Goal: Task Accomplishment & Management: Use online tool/utility

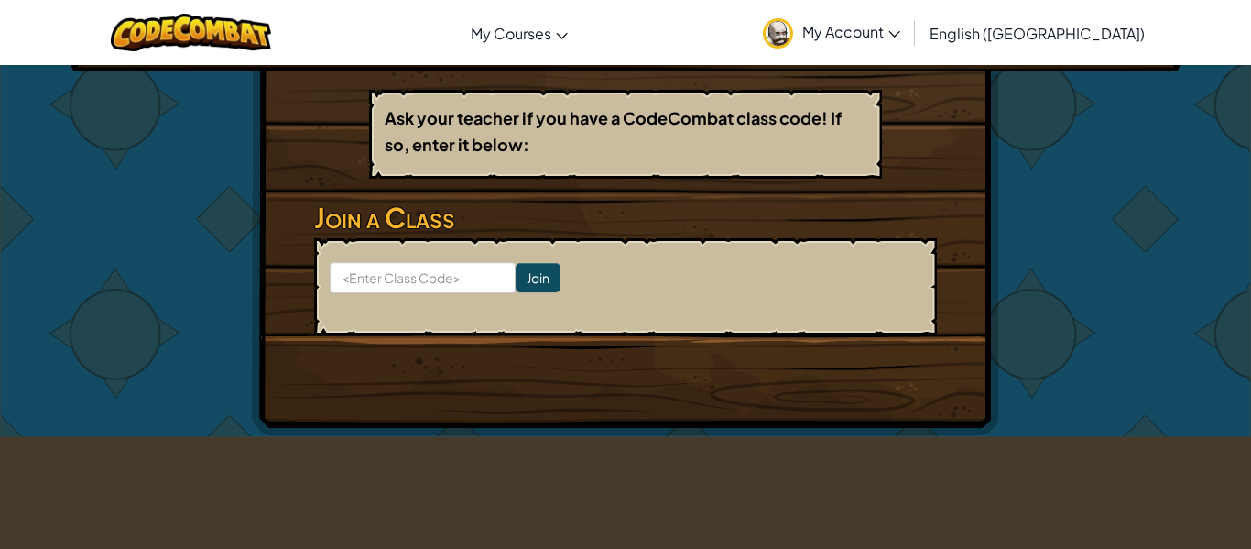
scroll to position [297, 0]
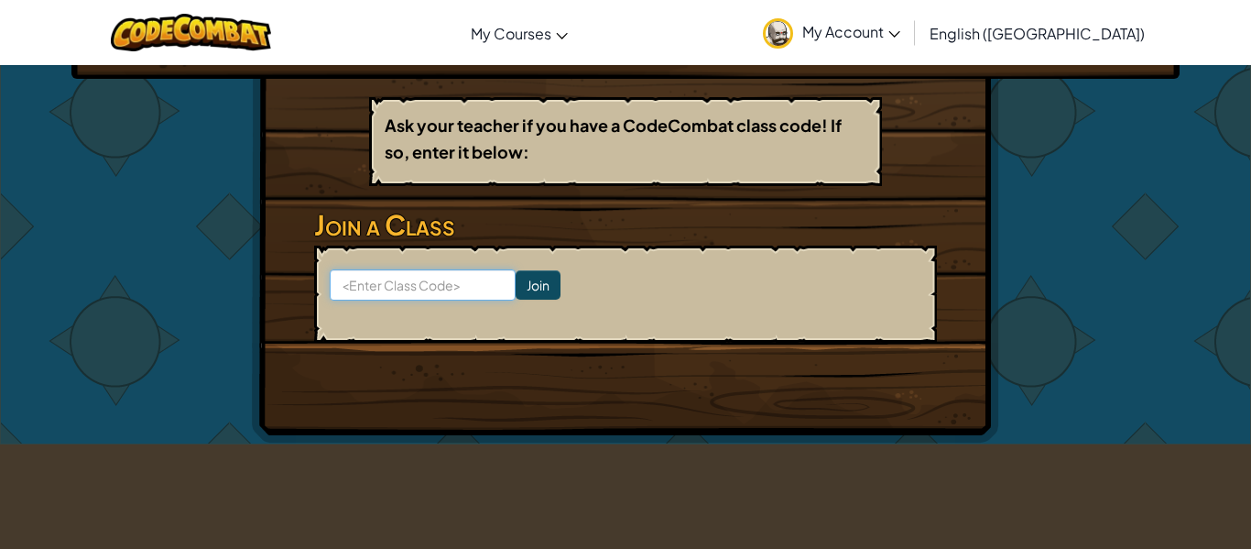
click at [459, 275] on input at bounding box center [423, 284] width 186 height 31
paste input "Class CodeFootSheepRide"
click at [406, 291] on input "Class CodeFootSheepRide" at bounding box center [423, 284] width 186 height 31
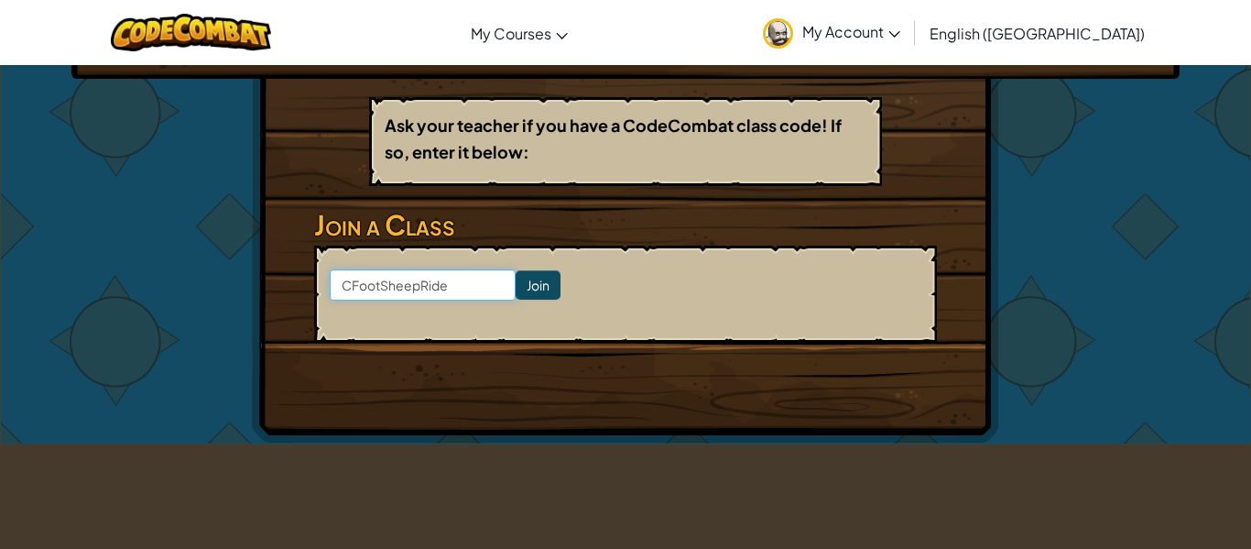
type input "FootSheepRide"
click input "Join" at bounding box center [538, 284] width 45 height 29
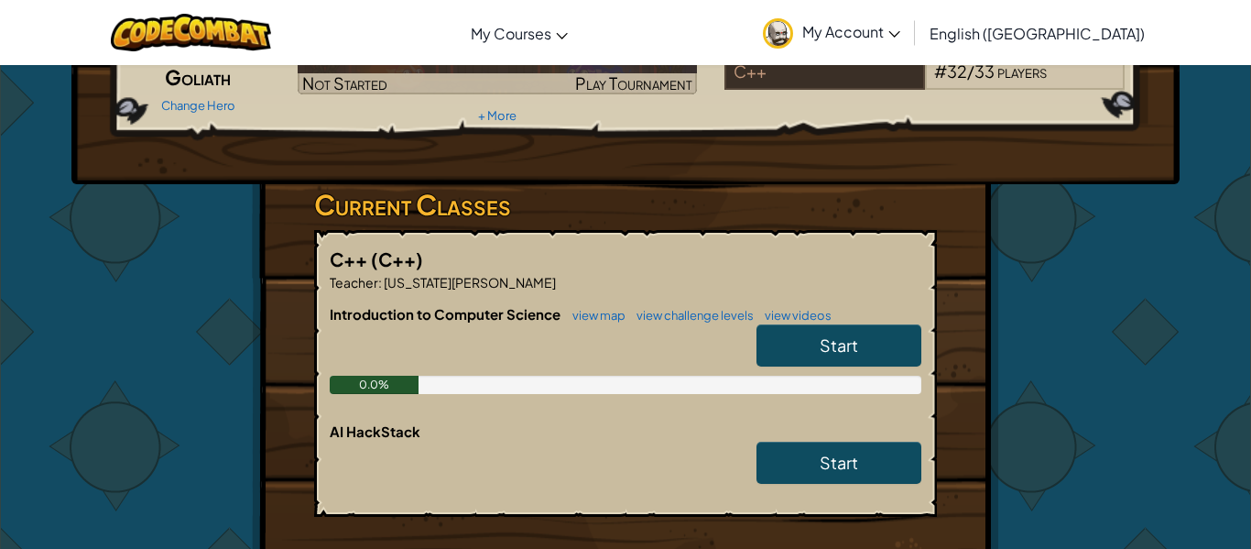
scroll to position [197, 0]
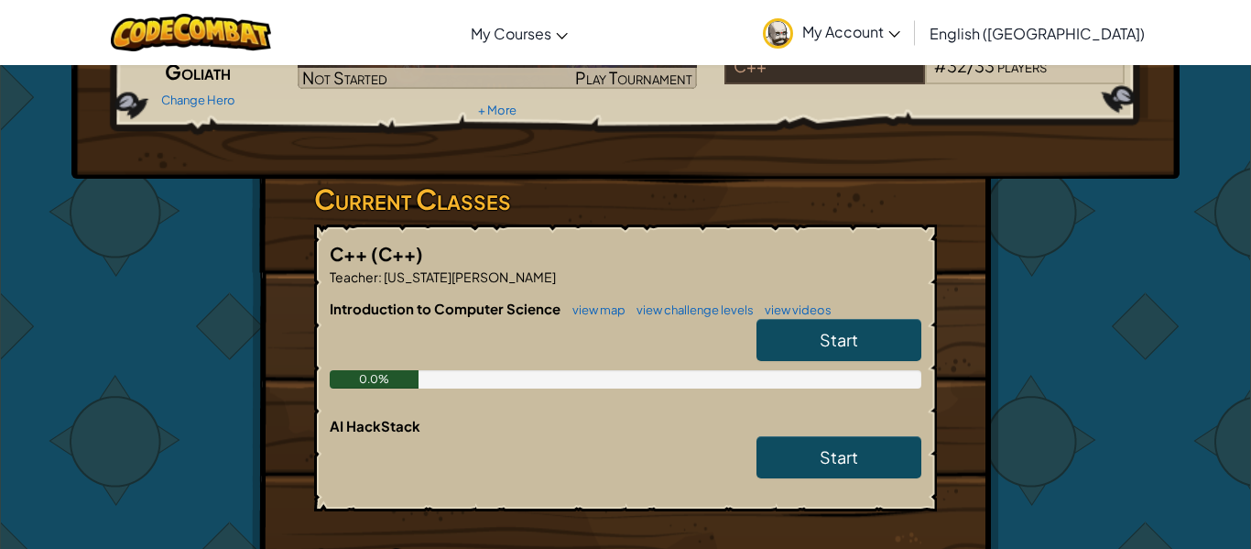
click at [817, 349] on link "Start" at bounding box center [838, 340] width 165 height 42
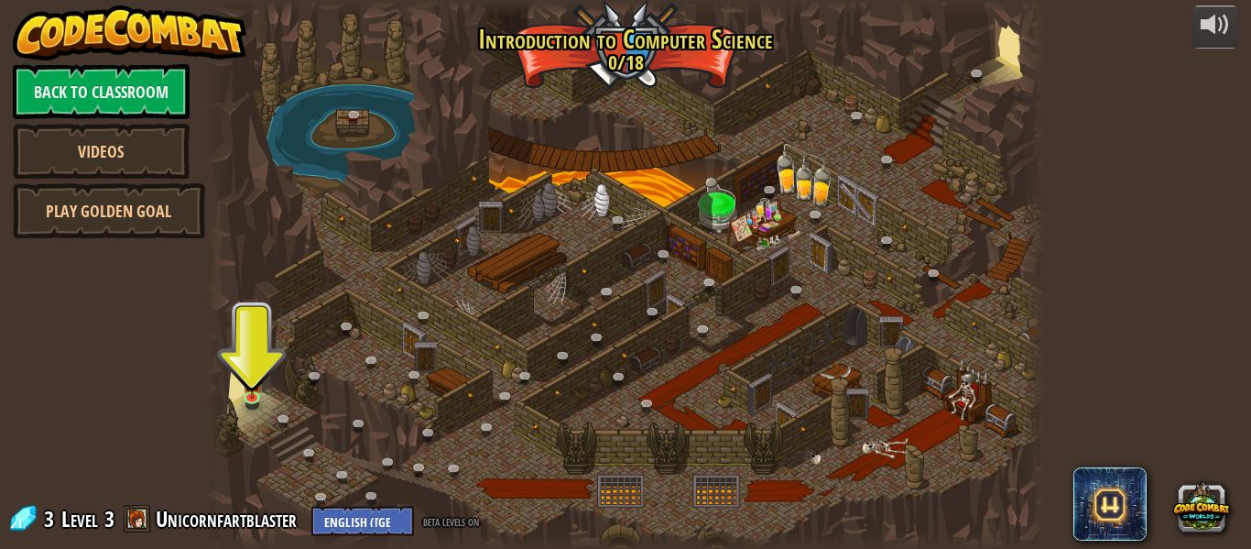
click at [267, 420] on div at bounding box center [625, 274] width 839 height 549
click at [264, 409] on link at bounding box center [255, 398] width 37 height 37
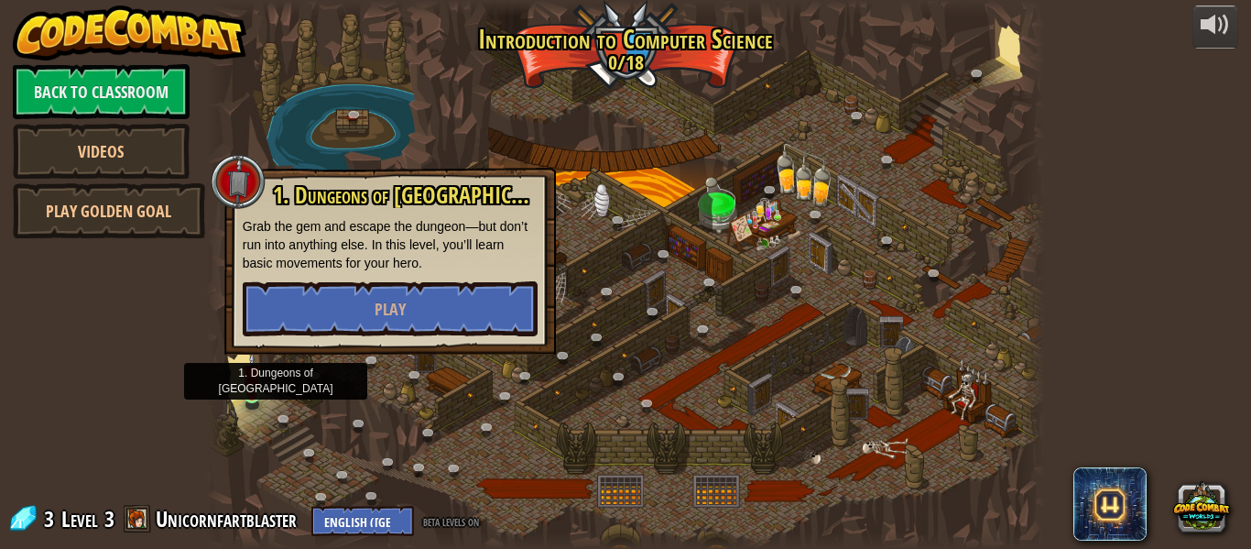
click at [264, 409] on div at bounding box center [625, 274] width 839 height 549
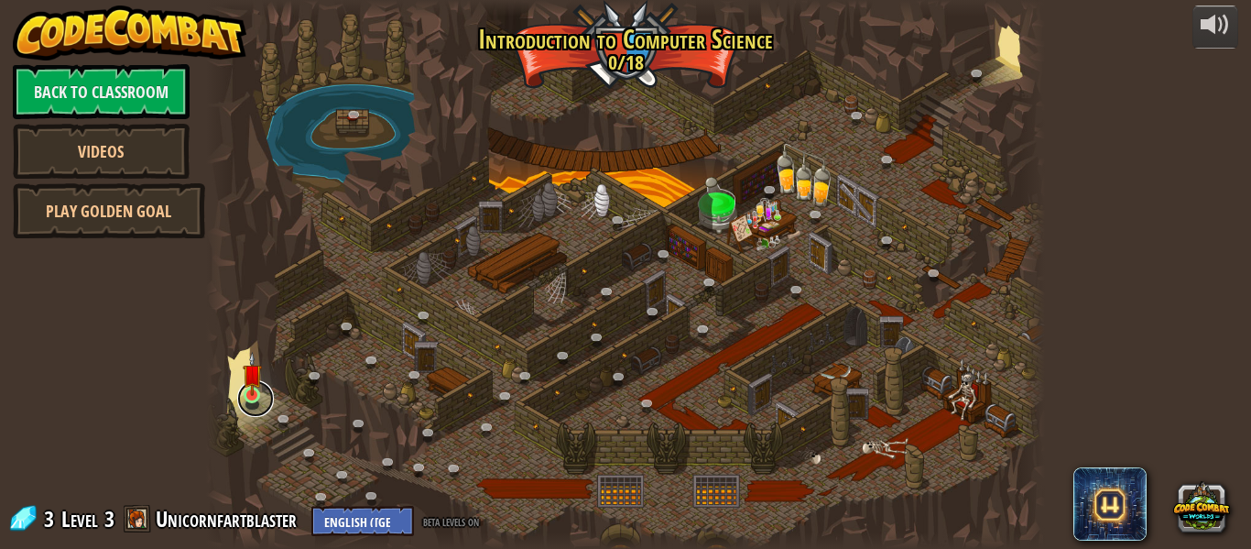
click at [264, 409] on link at bounding box center [255, 398] width 37 height 37
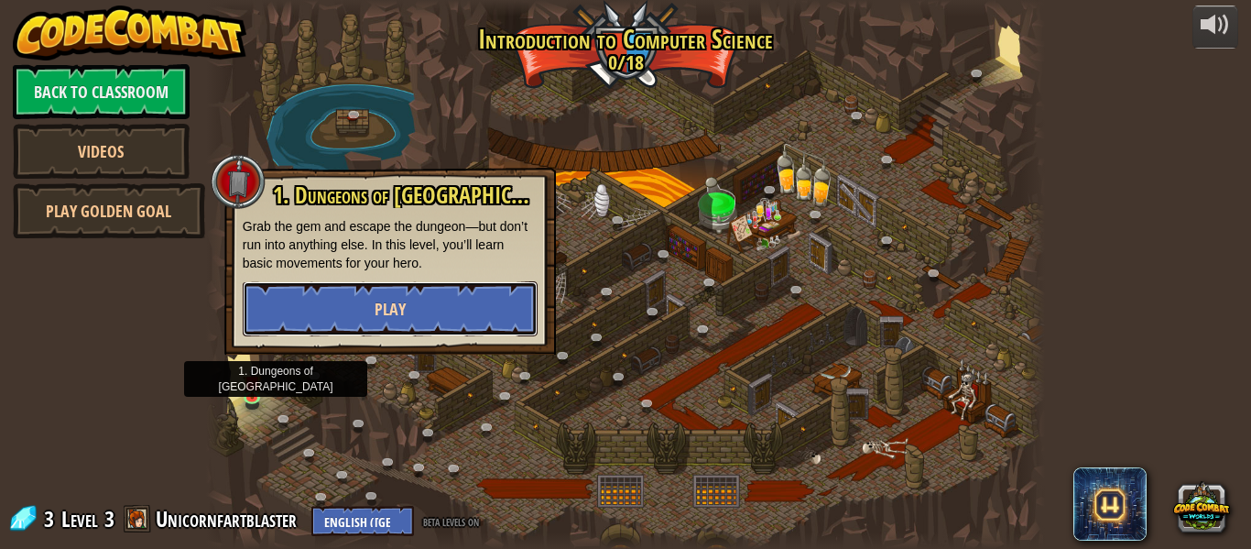
click at [453, 301] on button "Play" at bounding box center [390, 308] width 295 height 55
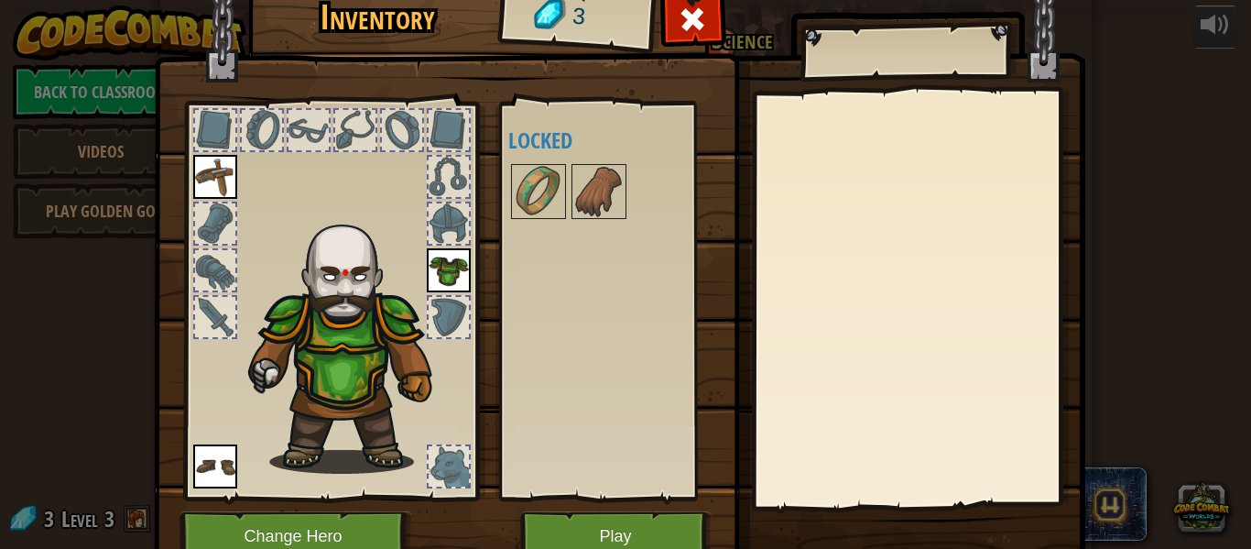
scroll to position [76, 0]
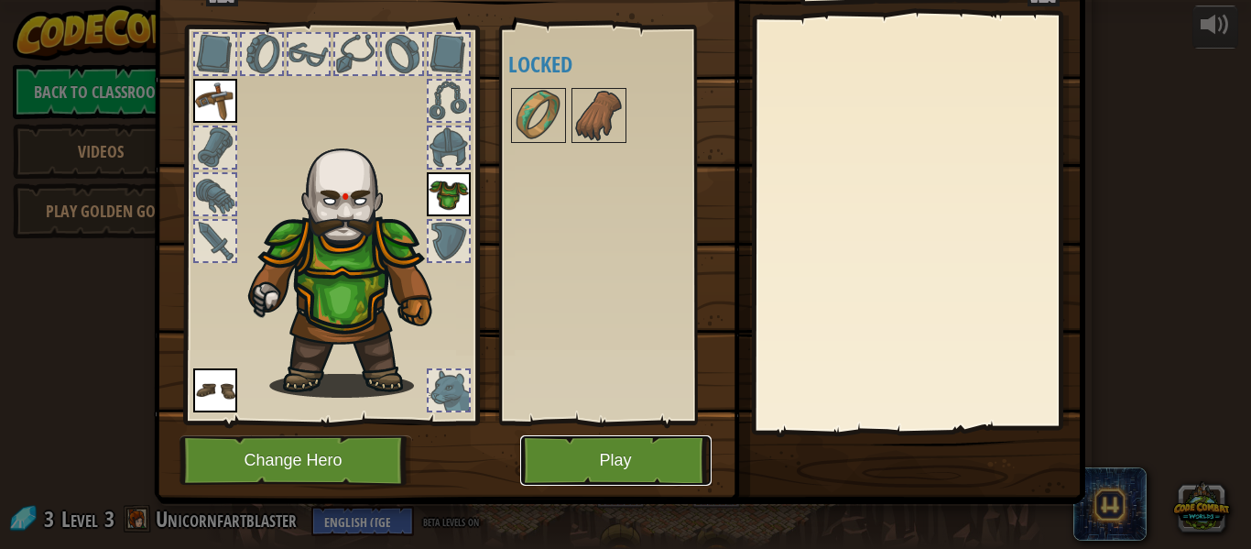
click at [629, 448] on button "Play" at bounding box center [615, 460] width 191 height 50
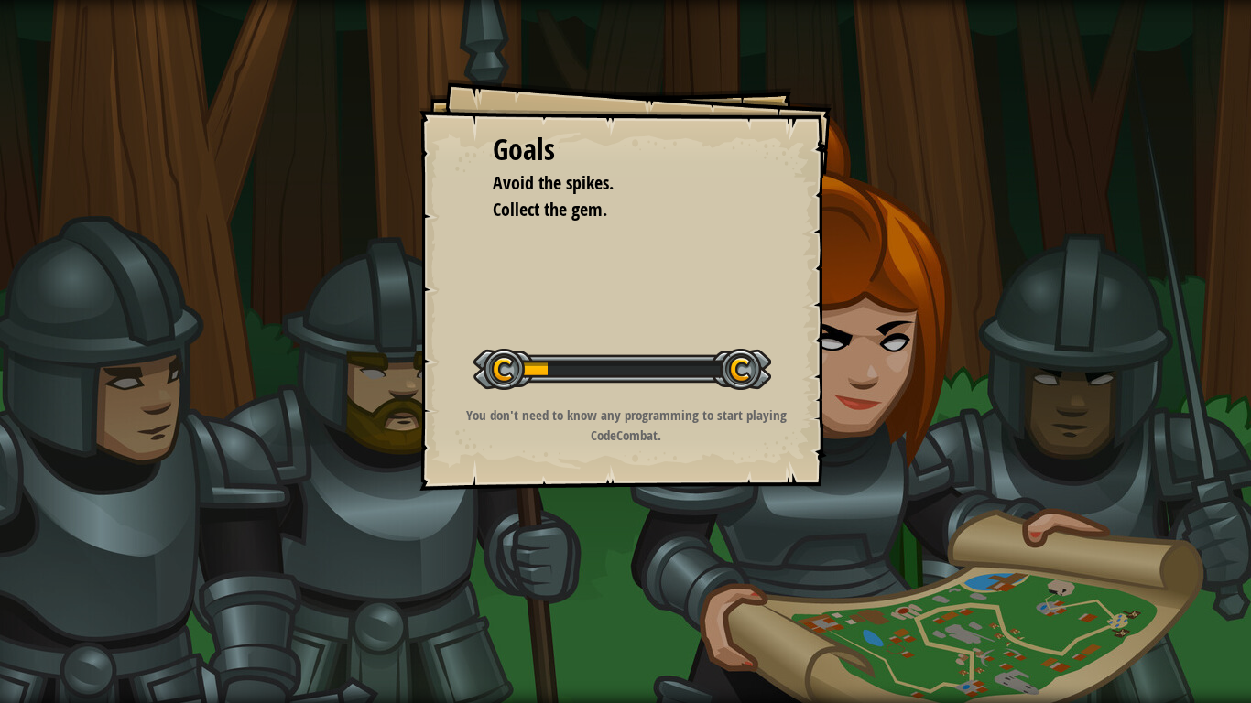
click at [637, 260] on div "Goals Avoid the spikes. Collect the gem. Start Level Error loading from server.…" at bounding box center [625, 285] width 412 height 412
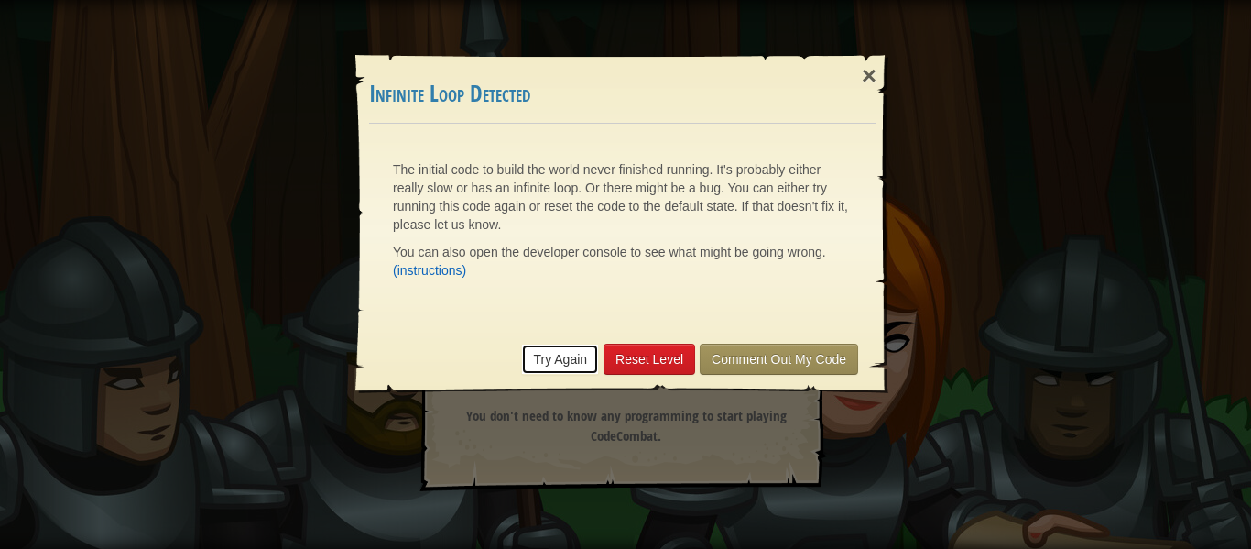
click at [563, 355] on link "Try Again" at bounding box center [560, 358] width 78 height 31
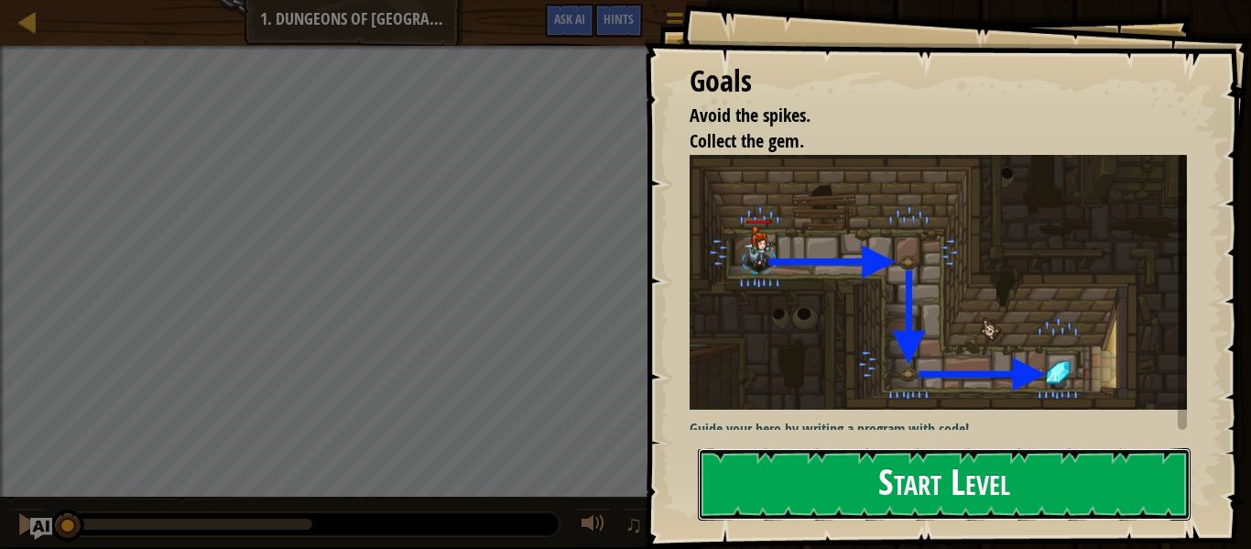
click at [928, 448] on button "Start Level" at bounding box center [944, 484] width 493 height 72
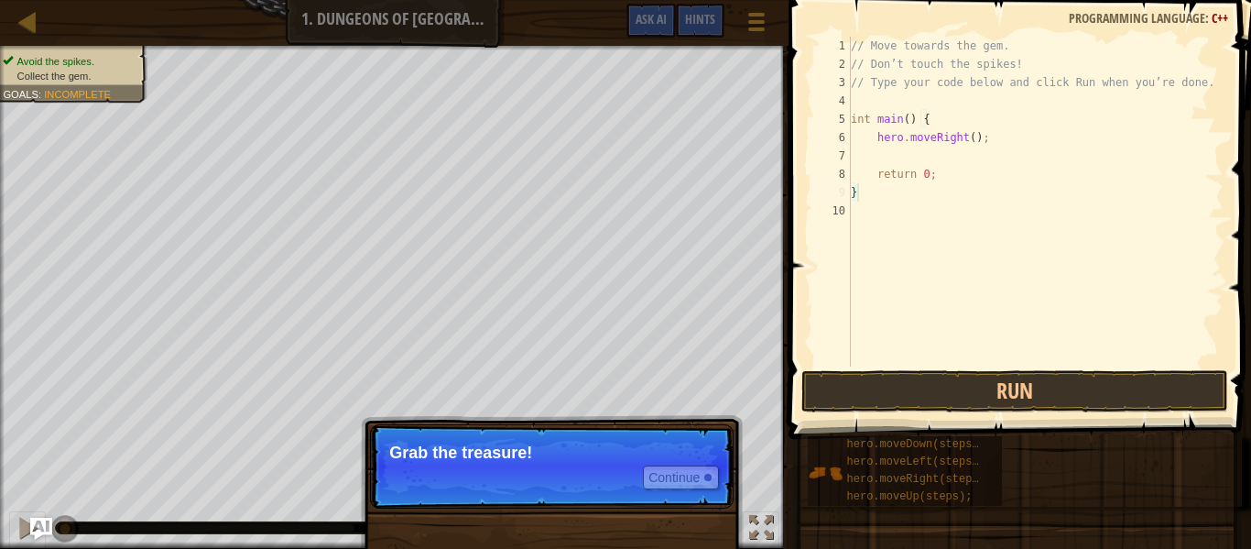
click at [444, 468] on p "Continue Grab the treasure!" at bounding box center [552, 466] width 364 height 84
click at [508, 451] on p "Grab the treasure!" at bounding box center [551, 452] width 325 height 18
click at [685, 491] on p "Continue Grab the treasure!" at bounding box center [552, 466] width 364 height 84
click at [680, 483] on button "Continue" at bounding box center [681, 477] width 76 height 24
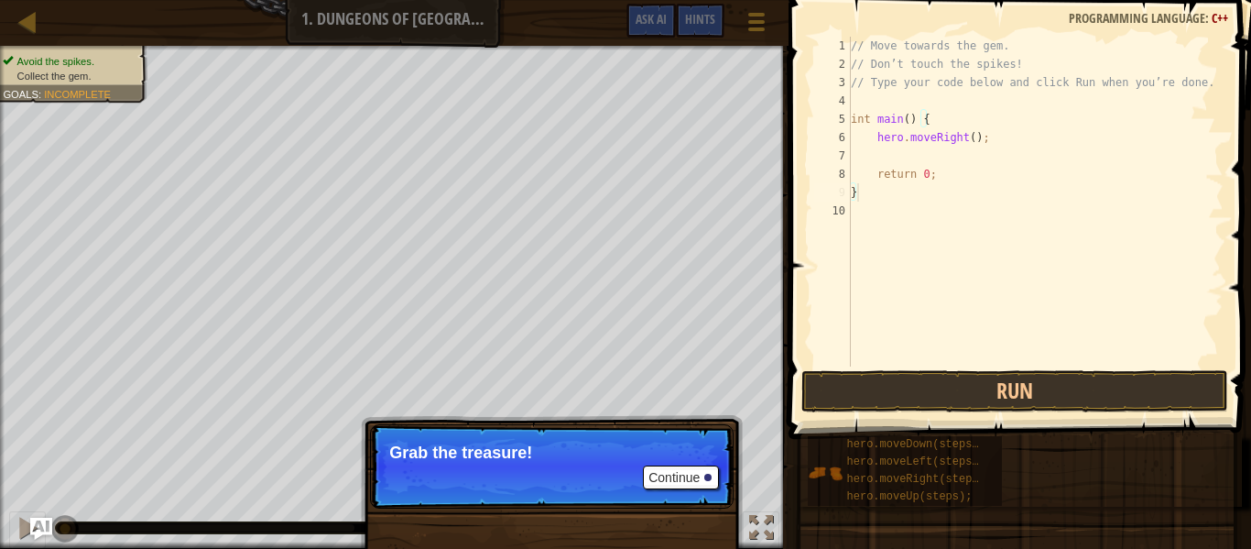
click at [680, 483] on p "Continue Grab the treasure!" at bounding box center [552, 466] width 364 height 84
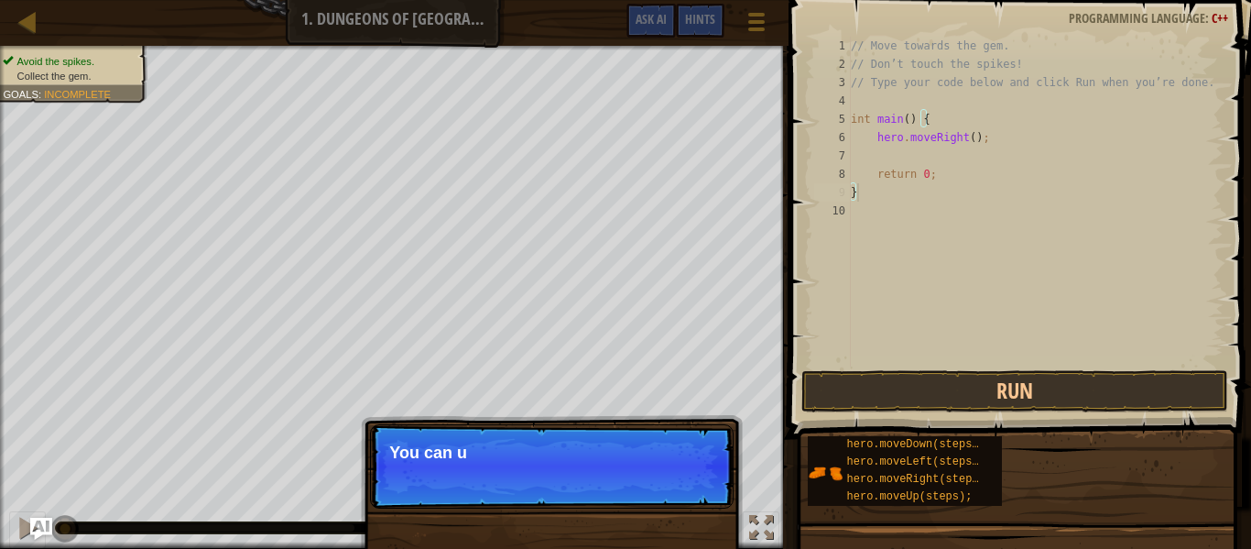
click at [680, 482] on p "Continue You can u" at bounding box center [552, 466] width 364 height 84
click at [680, 482] on p "Continue You can use thes" at bounding box center [552, 466] width 364 height 84
click at [680, 482] on p "Continue You can use these metho" at bounding box center [552, 466] width 364 height 84
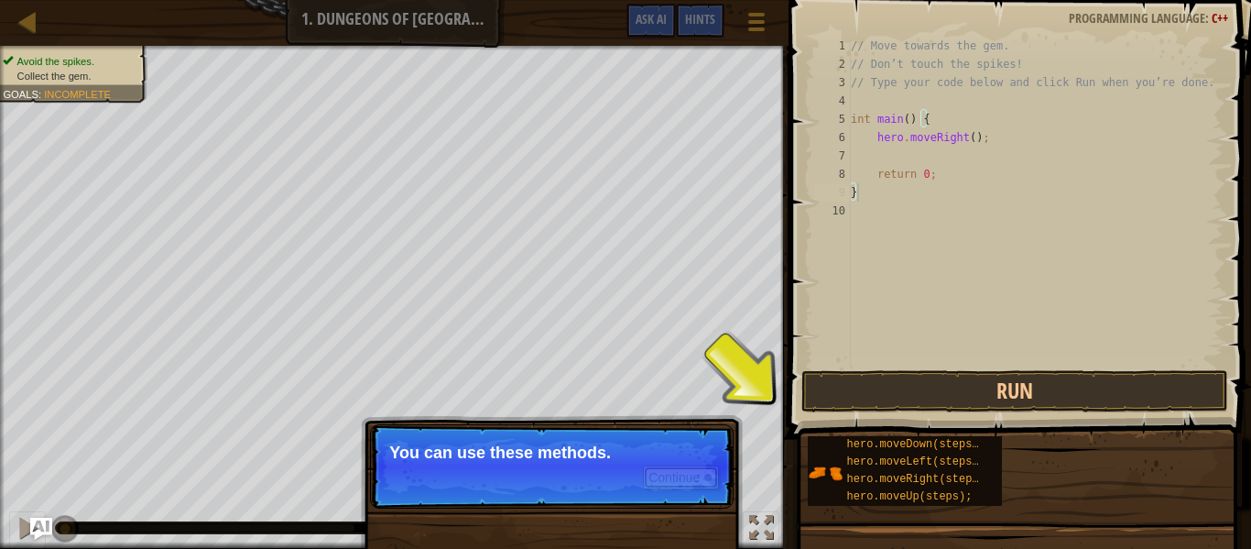
click at [680, 482] on button "Continue" at bounding box center [681, 477] width 76 height 24
